Goal: Transaction & Acquisition: Purchase product/service

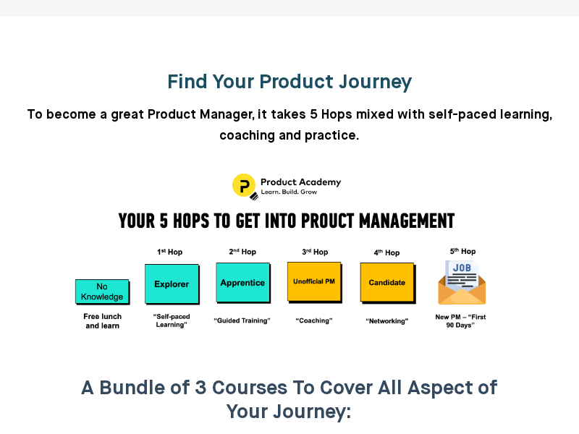
scroll to position [1465, 0]
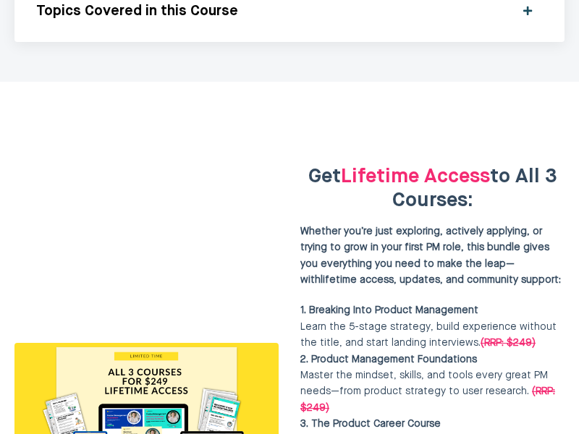
scroll to position [3686, 0]
